Goal: Navigation & Orientation: Find specific page/section

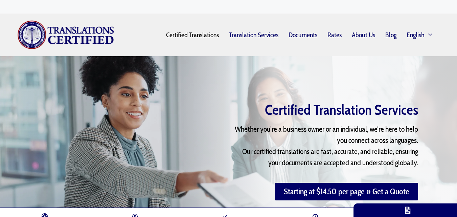
scroll to position [1729, 0]
